Goal: Navigation & Orientation: Find specific page/section

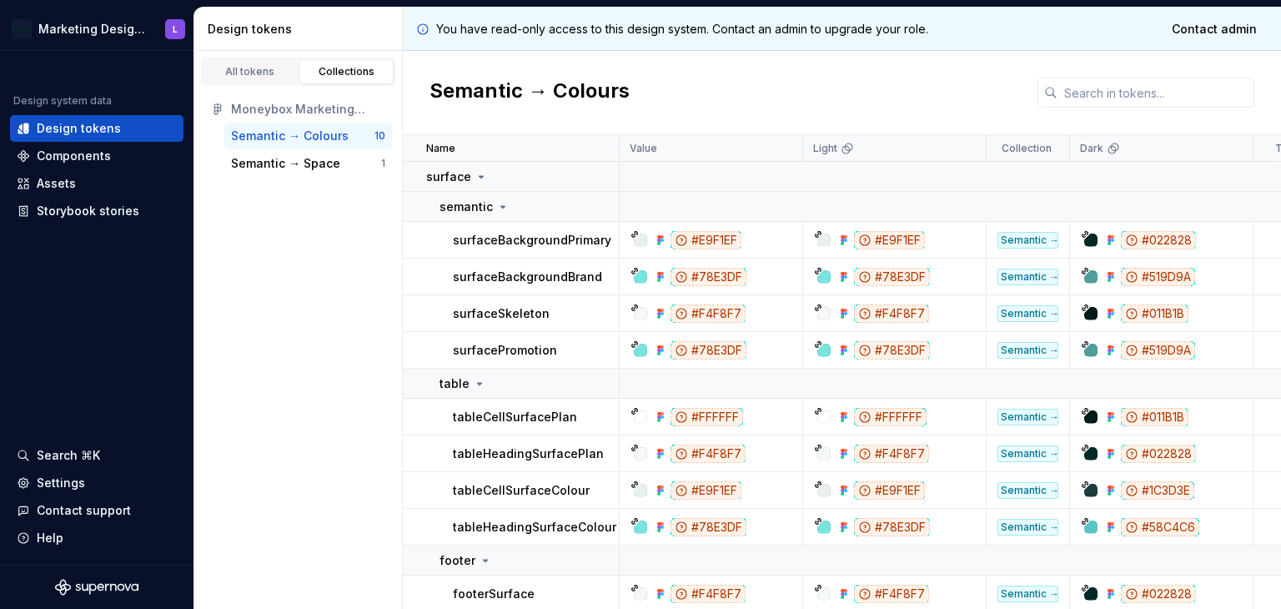
click at [270, 343] on div "All tokens Collections Moneybox Marketing Design System Semantic → Colours 10 S…" at bounding box center [298, 330] width 208 height 558
click at [0, 317] on div "Design system data Design tokens Components Assets Storybook stories Search ⌘K …" at bounding box center [96, 308] width 193 height 514
click at [1111, 45] on div "You have read-only access to this design system. Contact an admin to upgrade yo…" at bounding box center [842, 29] width 878 height 43
